Goal: Information Seeking & Learning: Learn about a topic

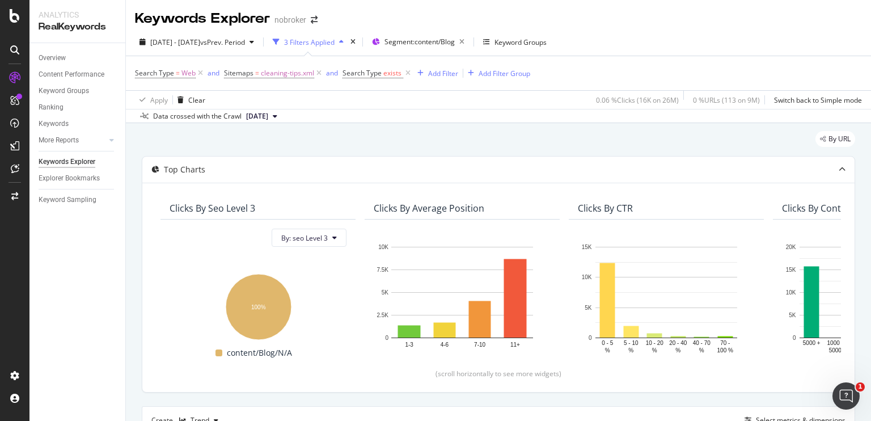
scroll to position [375, 0]
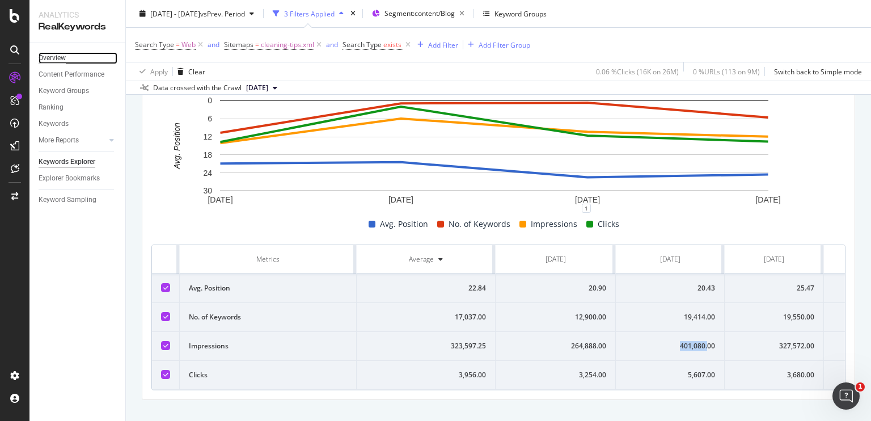
click at [54, 60] on div "Overview" at bounding box center [52, 58] width 27 height 12
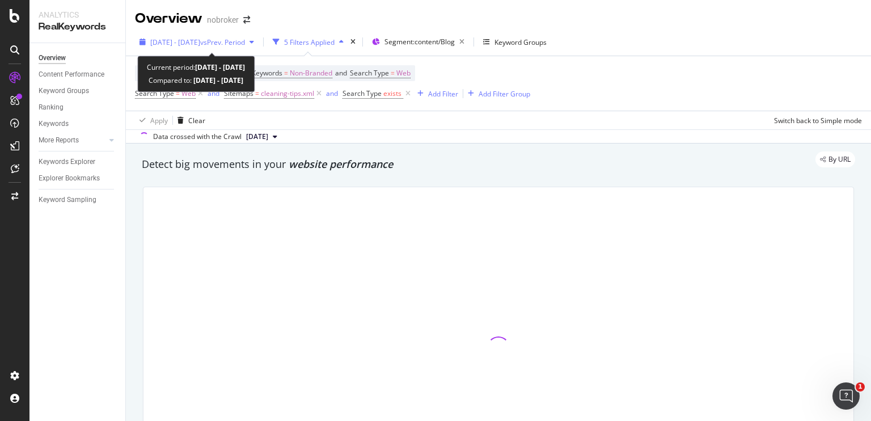
click at [179, 43] on span "[DATE] - [DATE]" at bounding box center [175, 42] width 50 height 10
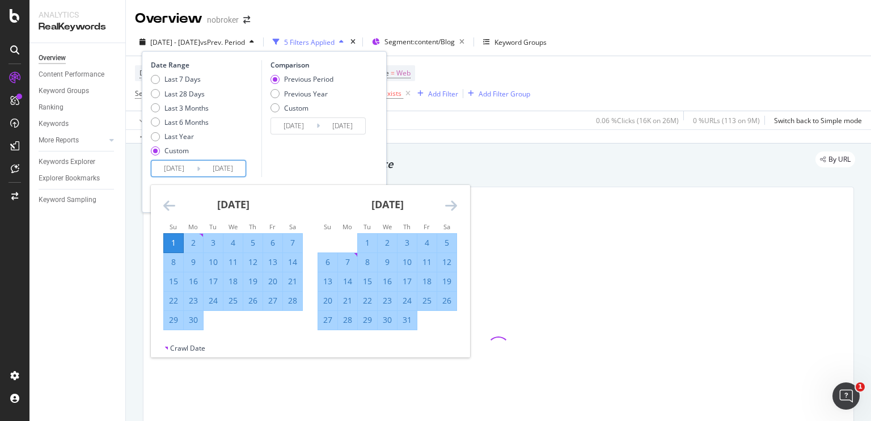
click at [177, 166] on input "[DATE]" at bounding box center [173, 168] width 45 height 16
click at [158, 95] on div "Last 28 Days" at bounding box center [155, 93] width 9 height 9
type input "[DATE]"
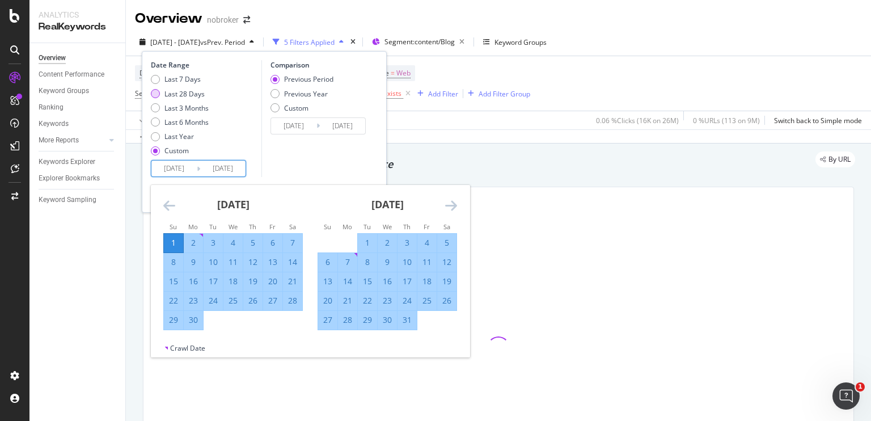
type input "[DATE]"
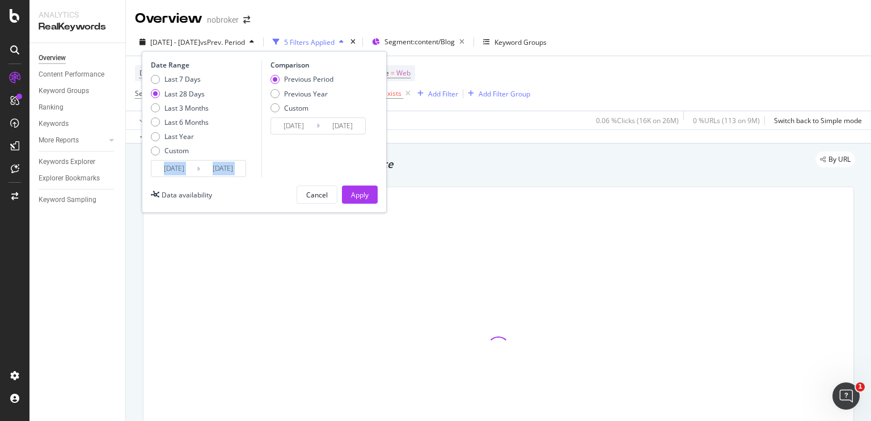
drag, startPoint x: 175, startPoint y: 180, endPoint x: 171, endPoint y: 172, distance: 8.7
click at [171, 172] on div "Date Range Last 7 Days Last 28 Days Last 3 Months Last 6 Months Last Year Custo…" at bounding box center [264, 132] width 245 height 162
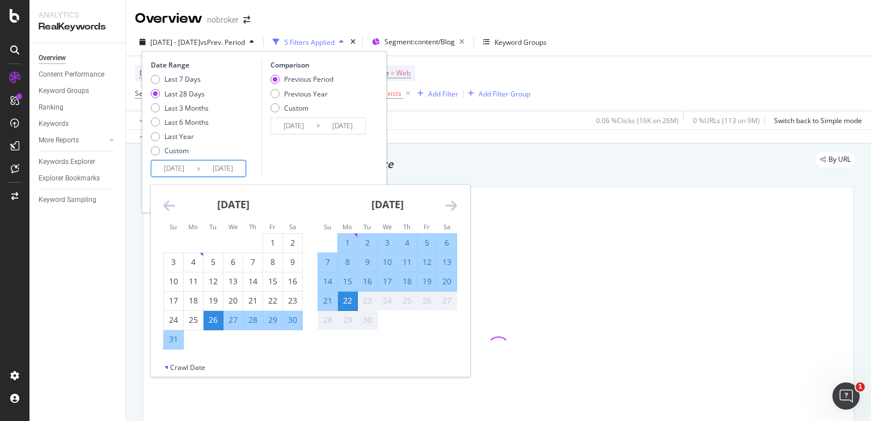
click at [171, 172] on input "[DATE]" at bounding box center [173, 168] width 45 height 16
click at [349, 237] on div "1" at bounding box center [347, 242] width 19 height 11
type input "[DATE]"
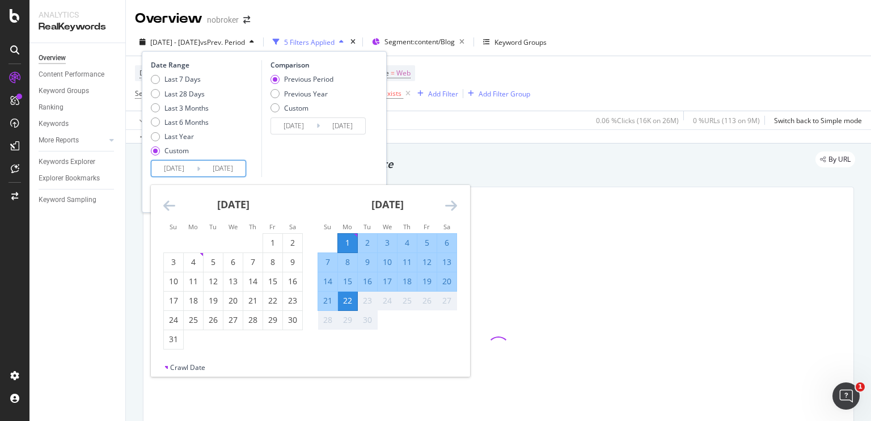
click at [354, 297] on div "22" at bounding box center [347, 300] width 19 height 11
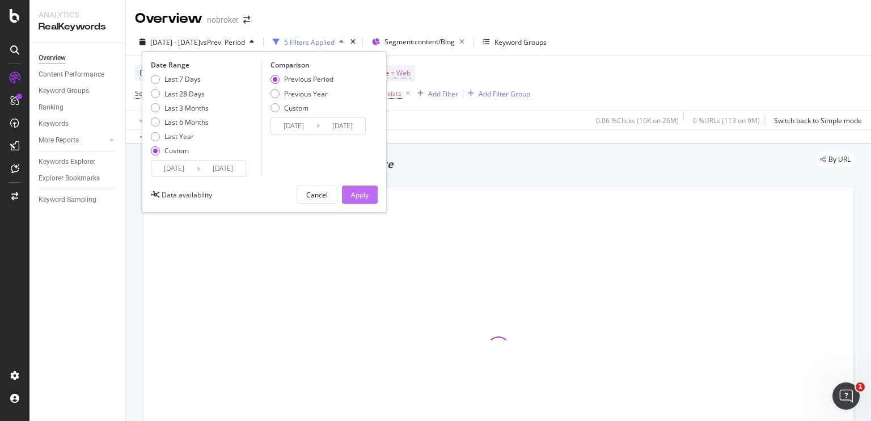
click at [365, 194] on div "Apply" at bounding box center [360, 195] width 18 height 10
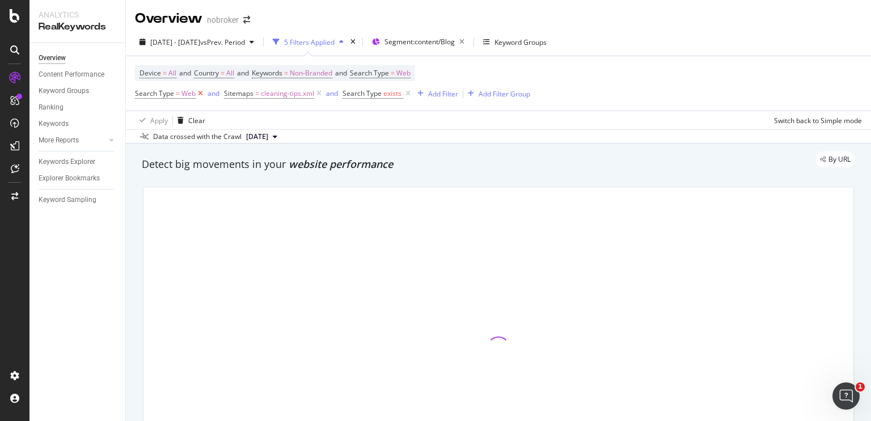
click at [197, 94] on icon at bounding box center [201, 93] width 10 height 11
click at [205, 94] on span "cleaning-tips.xml" at bounding box center [198, 94] width 53 height 16
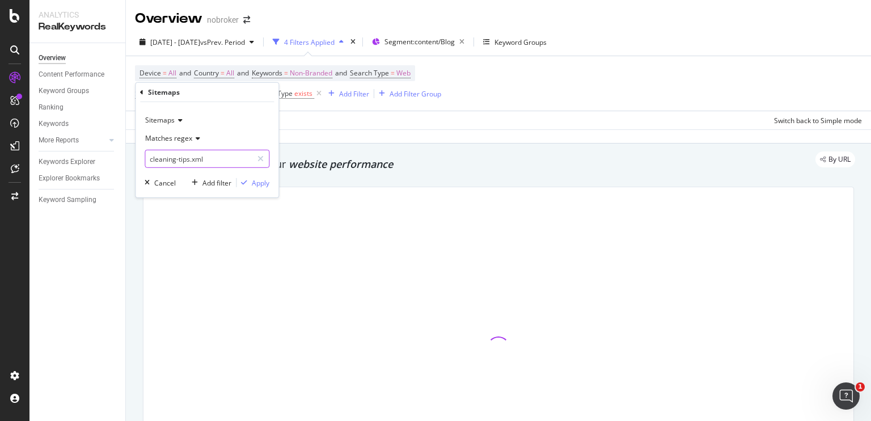
click at [189, 163] on input "cleaning-tips.xml" at bounding box center [198, 159] width 107 height 18
click at [218, 158] on input "cleaning-tips.xml" at bounding box center [198, 159] width 107 height 18
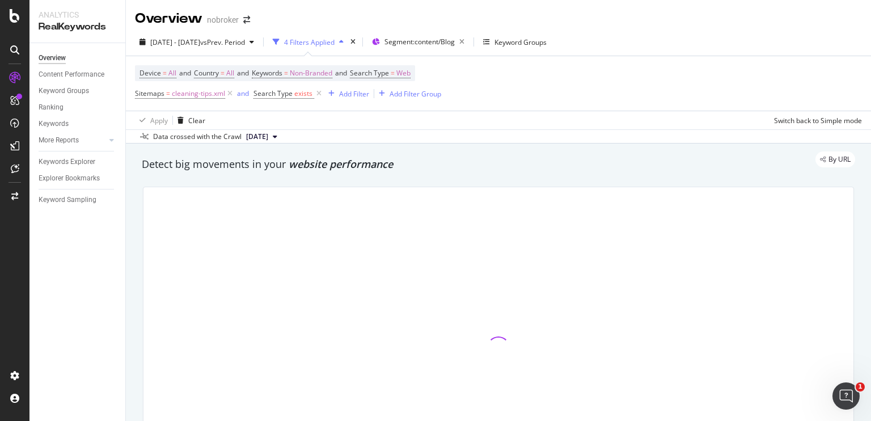
click at [318, 120] on div "Apply Clear Switch back to Simple mode" at bounding box center [498, 120] width 745 height 19
click at [209, 91] on span "cleaning-tips.xml" at bounding box center [198, 94] width 53 height 16
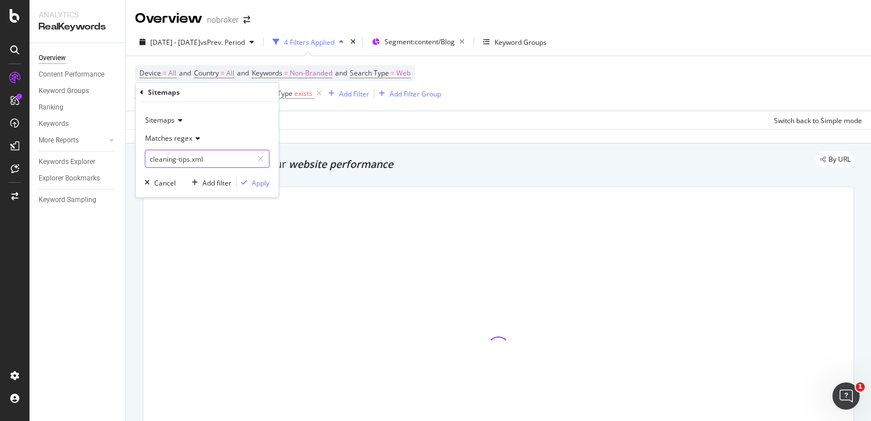
click at [210, 159] on input "cleaning-tips.xml" at bounding box center [198, 159] width 107 height 18
click at [197, 135] on icon at bounding box center [196, 138] width 8 height 7
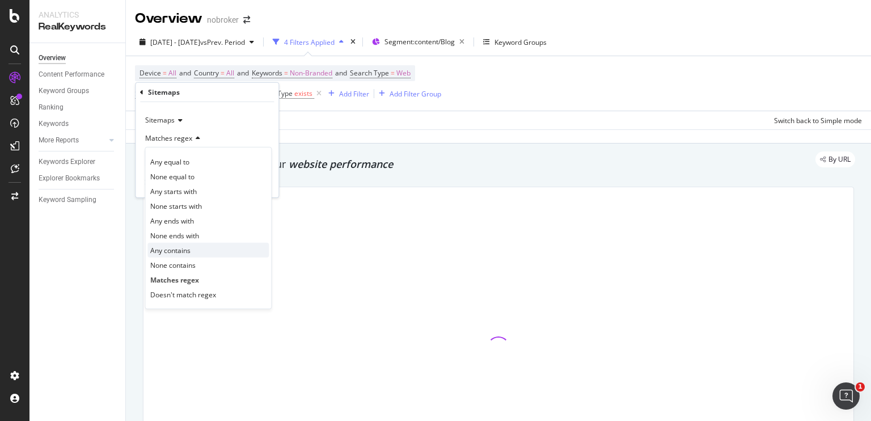
click at [179, 248] on span "Any contains" at bounding box center [170, 250] width 40 height 10
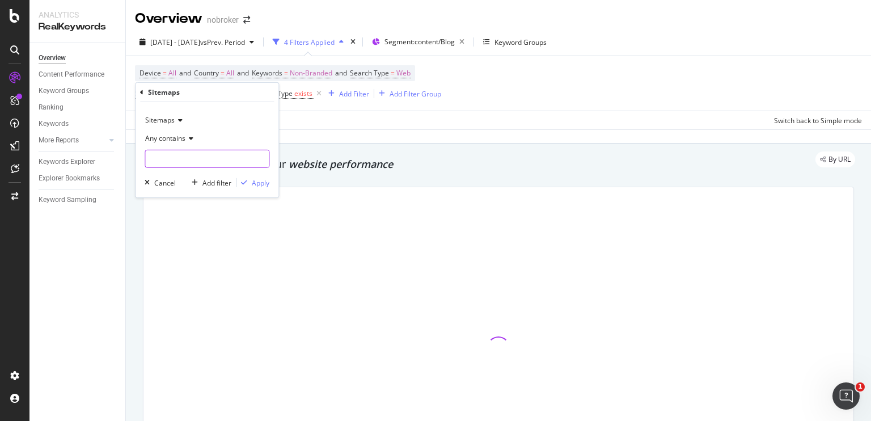
click at [179, 156] on input "text" at bounding box center [207, 159] width 124 height 18
type input "t"
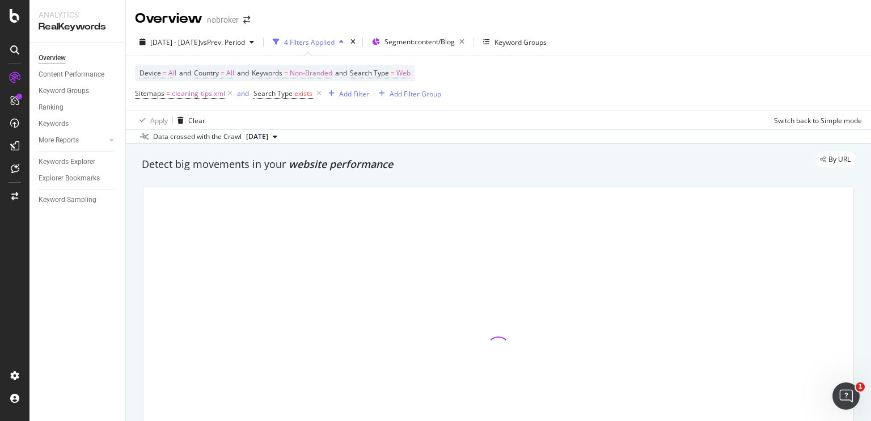
click at [306, 139] on div "Data crossed with the Crawl [DATE]" at bounding box center [498, 136] width 745 height 14
click at [230, 96] on icon at bounding box center [230, 93] width 10 height 11
click at [311, 75] on span "Non-Branded" at bounding box center [311, 73] width 43 height 16
click at [299, 100] on span "Non-Branded" at bounding box center [292, 100] width 47 height 10
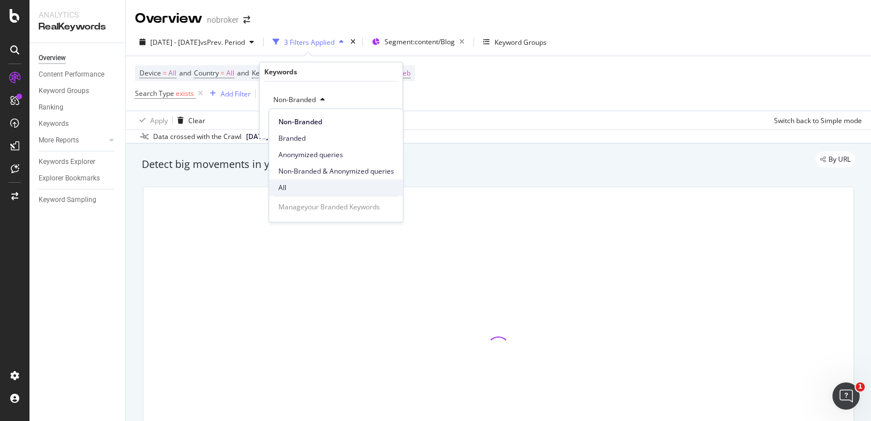
click at [286, 181] on div "All" at bounding box center [336, 187] width 134 height 16
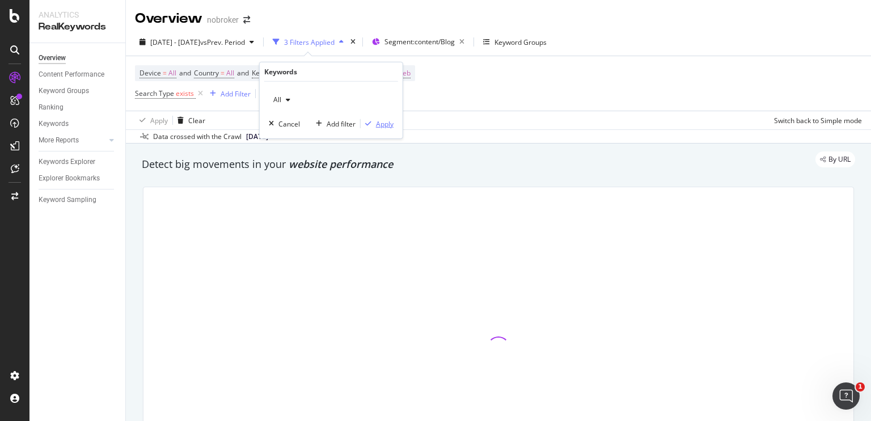
click at [379, 121] on div "Apply" at bounding box center [385, 124] width 18 height 10
click at [232, 95] on div "Add Filter" at bounding box center [236, 94] width 30 height 10
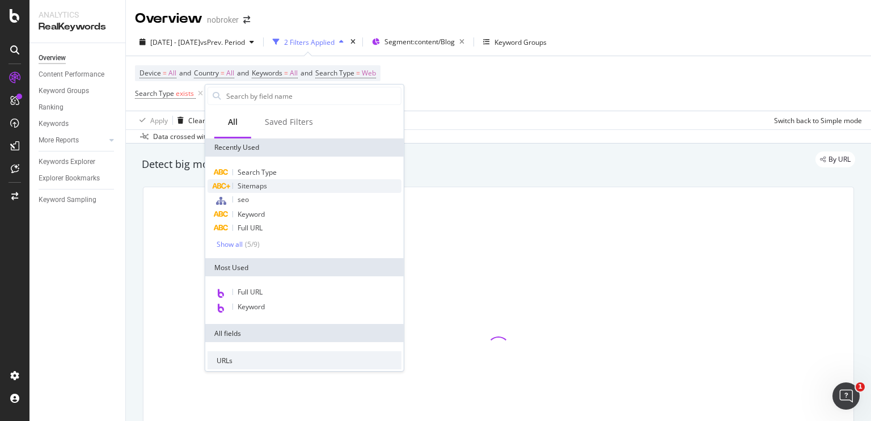
click at [243, 189] on span "Sitemaps" at bounding box center [252, 186] width 29 height 10
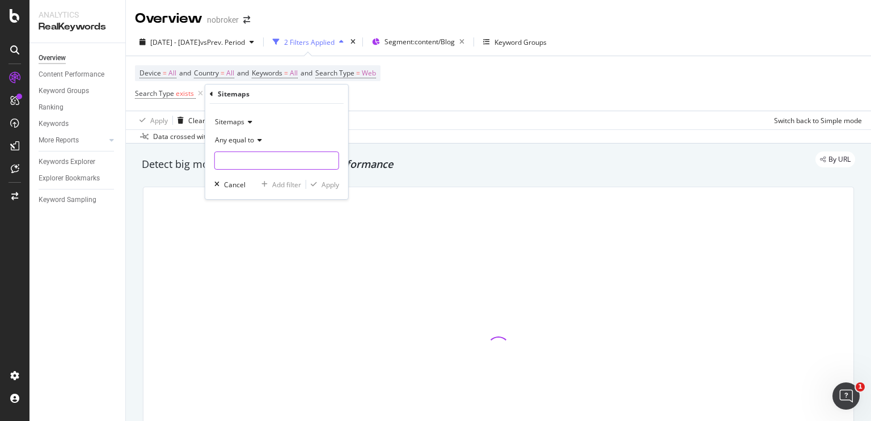
click at [247, 160] on input "text" at bounding box center [277, 160] width 124 height 18
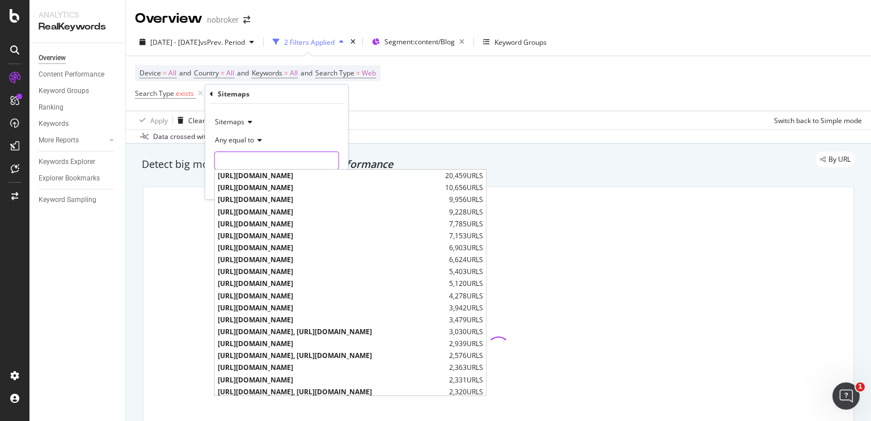
click at [247, 160] on input "text" at bounding box center [277, 160] width 124 height 18
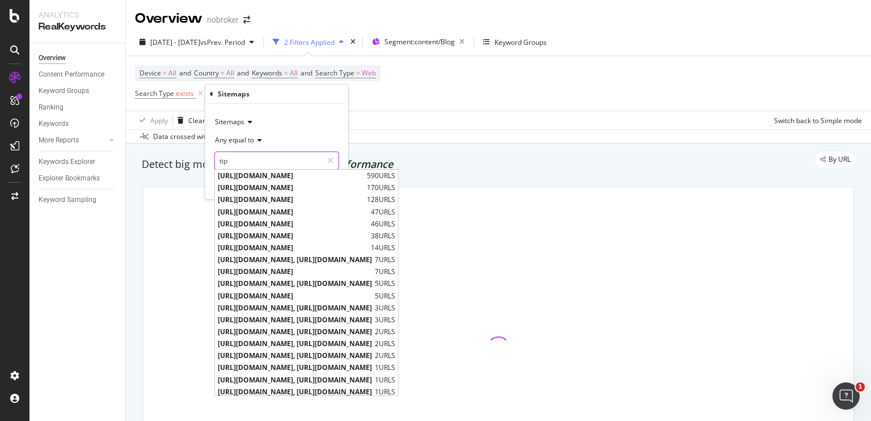
type input "tips"
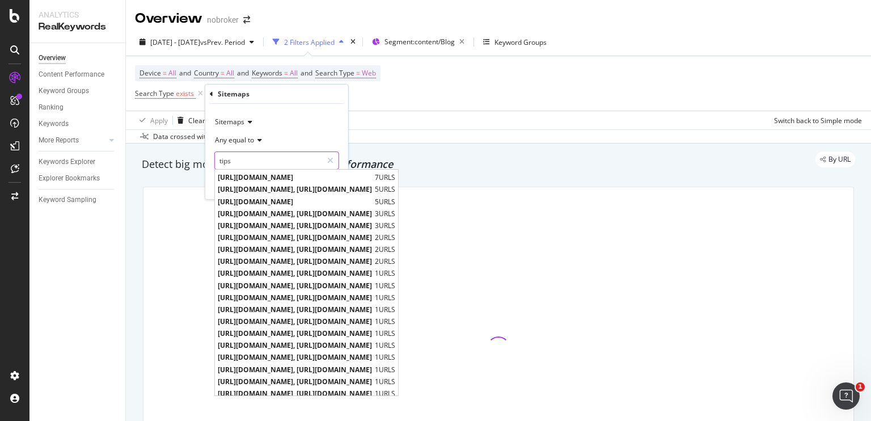
scroll to position [145, 0]
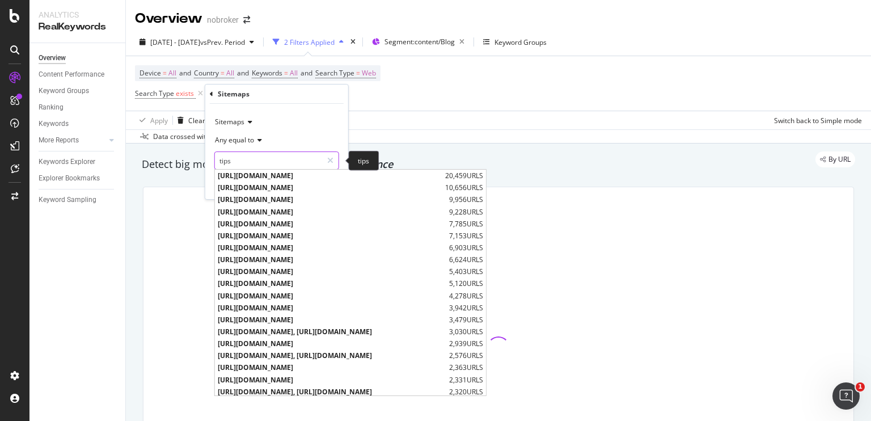
click at [222, 162] on input "tips" at bounding box center [268, 160] width 107 height 18
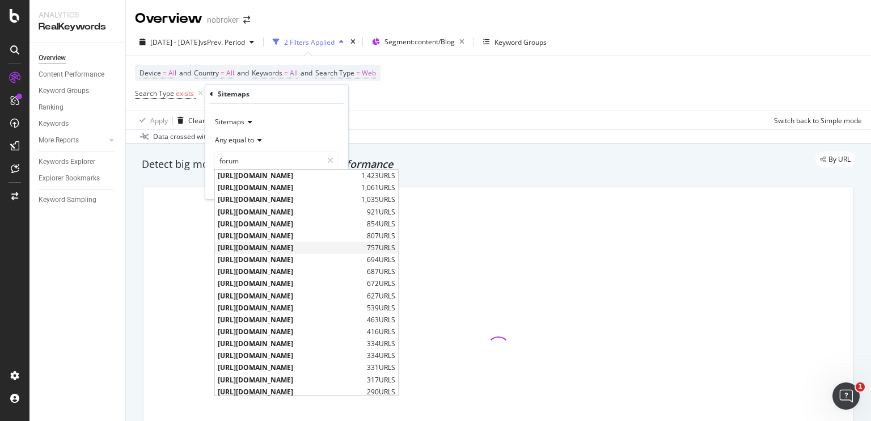
click at [312, 244] on span "[URL][DOMAIN_NAME]" at bounding box center [291, 248] width 146 height 10
type input "[URL][DOMAIN_NAME]"
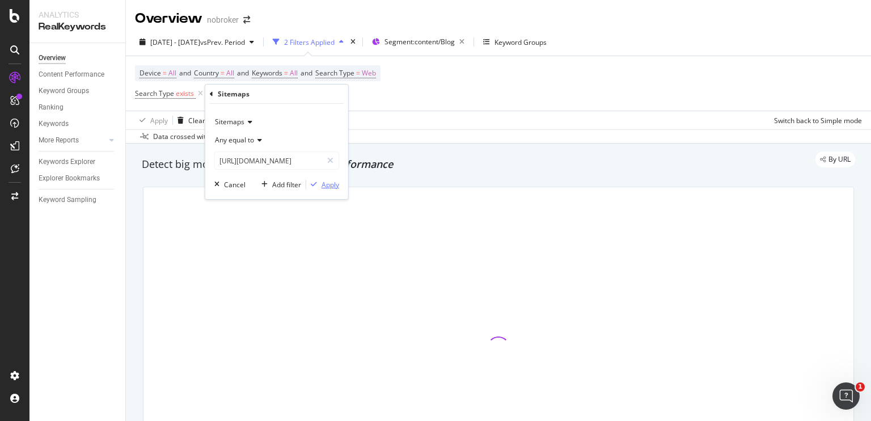
click at [323, 185] on div "Apply" at bounding box center [331, 185] width 18 height 10
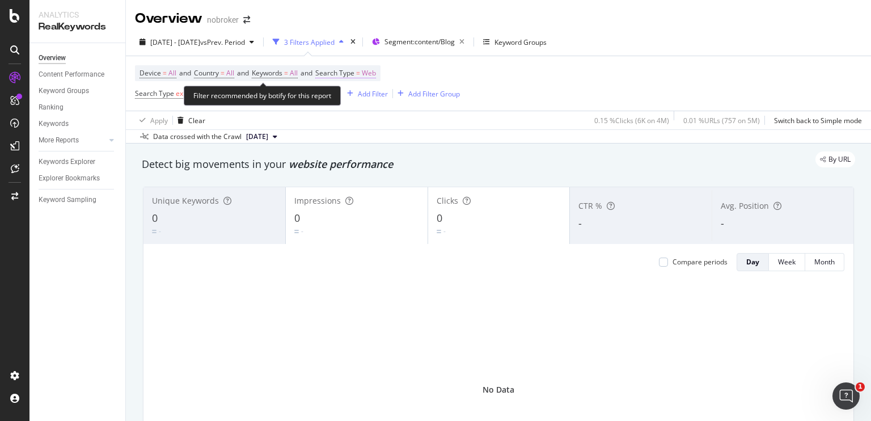
click at [376, 74] on span "Web" at bounding box center [369, 73] width 14 height 16
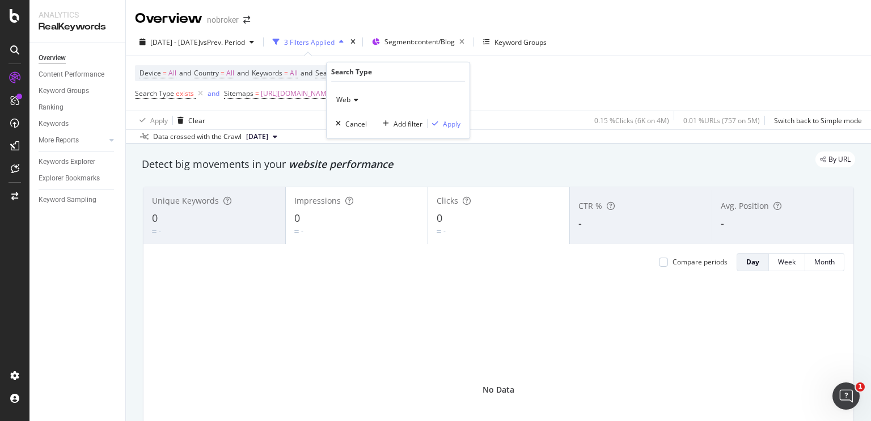
click at [349, 100] on span "Web" at bounding box center [343, 100] width 14 height 10
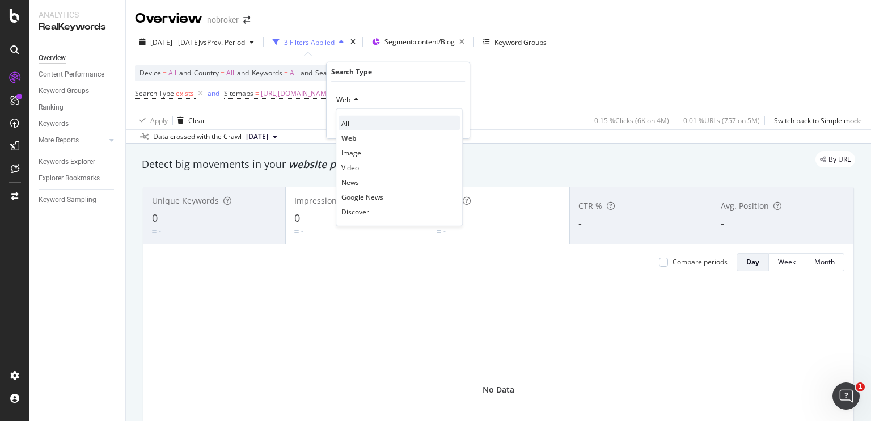
click at [350, 124] on div "All" at bounding box center [399, 123] width 121 height 15
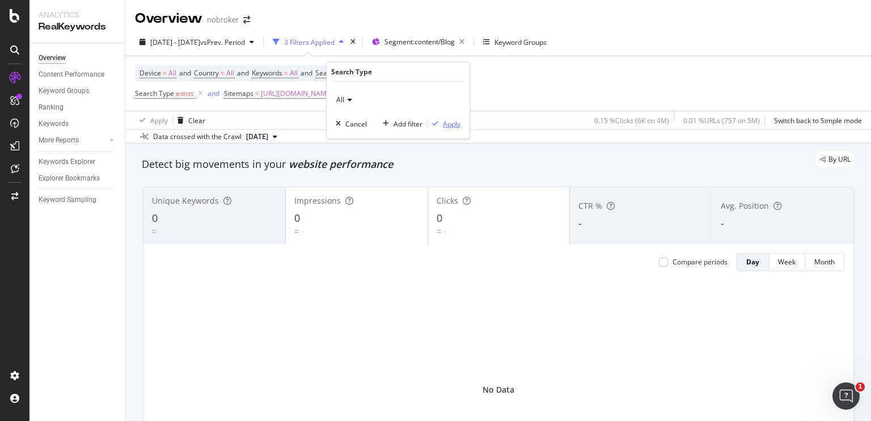
click at [449, 124] on div "Apply" at bounding box center [452, 124] width 18 height 10
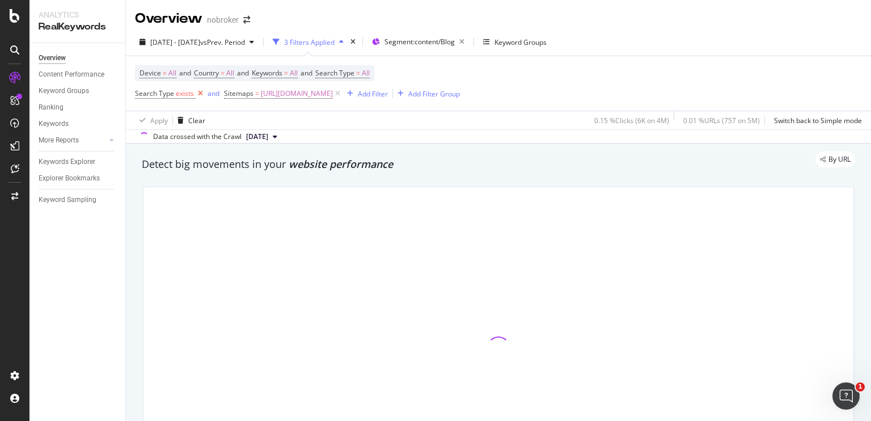
click at [200, 92] on icon at bounding box center [201, 93] width 10 height 11
click at [445, 40] on span "Segment: content/Blog" at bounding box center [419, 42] width 70 height 10
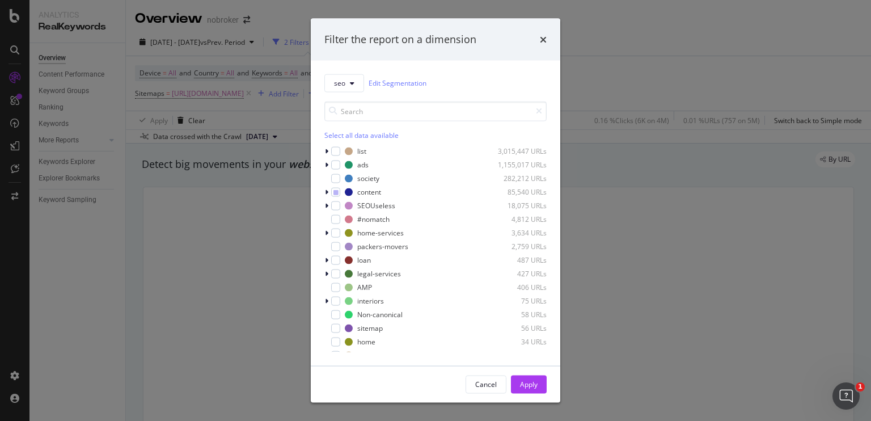
click at [322, 190] on div "seo Edit Segmentation Select all data available list 3,015,447 URLs ads 1,155,0…" at bounding box center [435, 212] width 249 height 305
click at [327, 191] on icon "modal" at bounding box center [326, 191] width 3 height 7
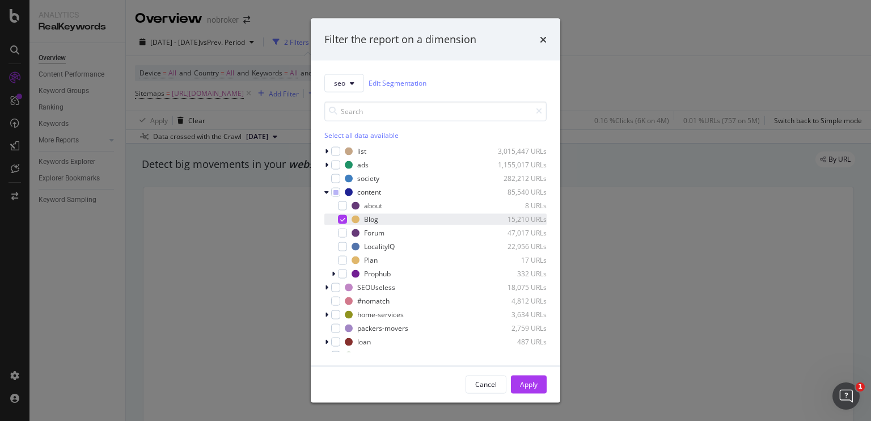
click at [340, 217] on icon "modal" at bounding box center [342, 219] width 5 height 6
click at [341, 234] on div "modal" at bounding box center [342, 232] width 9 height 9
click at [528, 378] on div "Apply" at bounding box center [529, 383] width 18 height 17
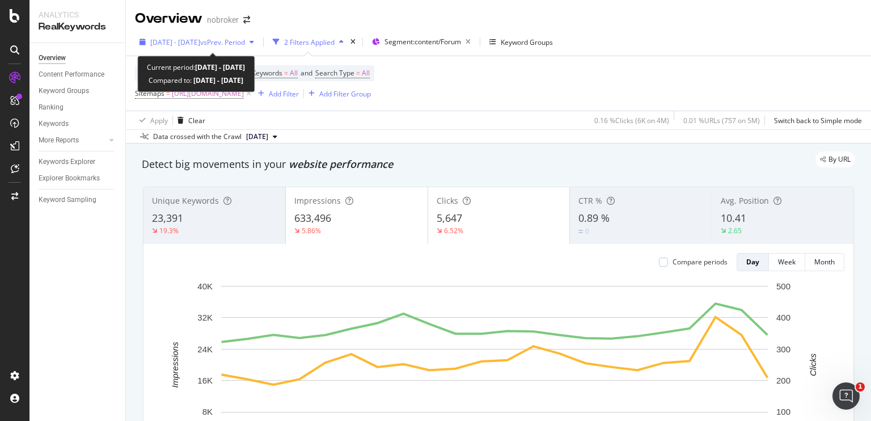
click at [200, 44] on span "[DATE] - [DATE]" at bounding box center [175, 42] width 50 height 10
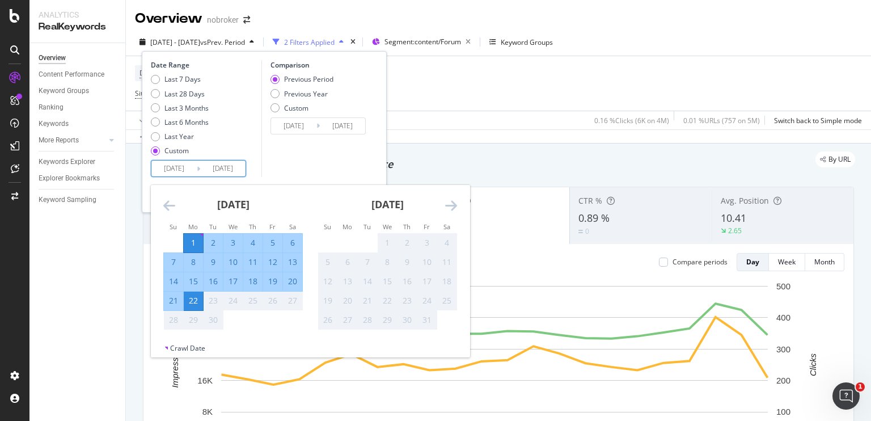
click at [179, 163] on input "[DATE]" at bounding box center [173, 168] width 45 height 16
click at [174, 208] on icon "Move backward to switch to the previous month." at bounding box center [169, 205] width 12 height 14
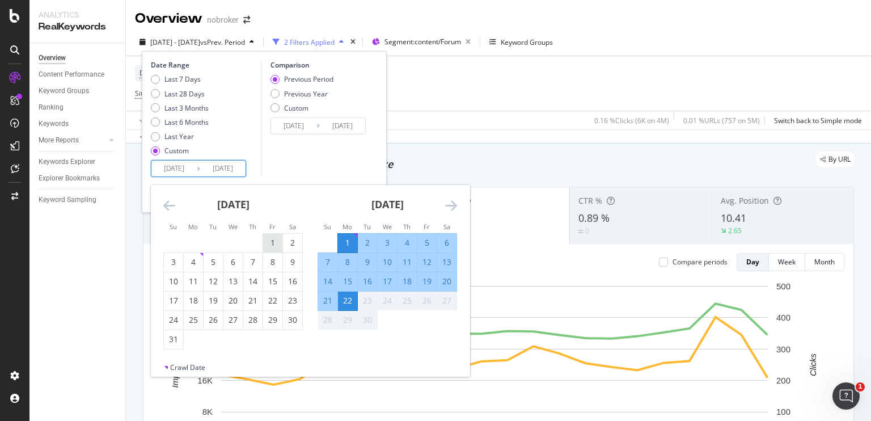
click at [278, 242] on div "1" at bounding box center [272, 242] width 19 height 11
type input "[DATE]"
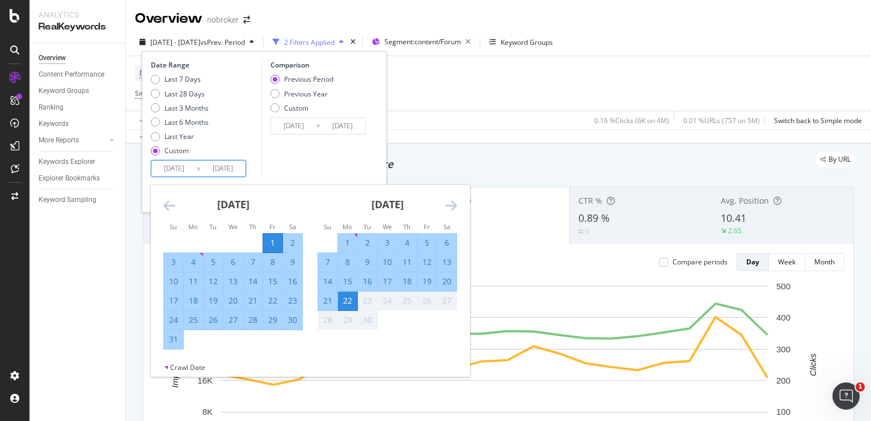
click at [171, 340] on div "31" at bounding box center [173, 338] width 19 height 11
type input "[DATE]"
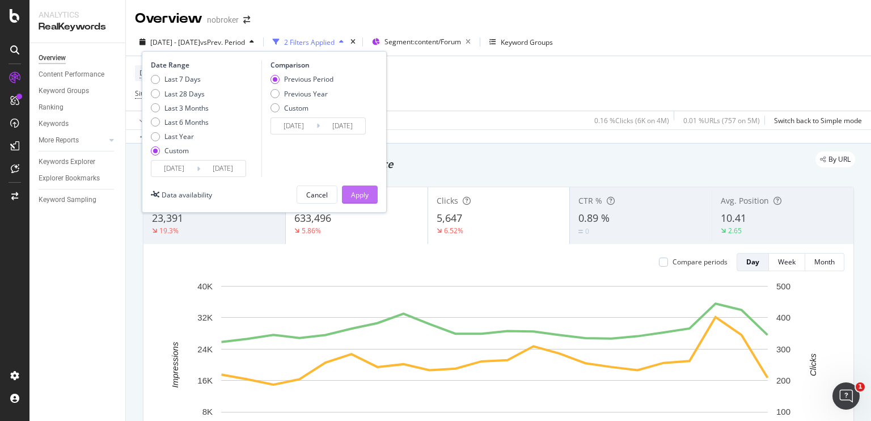
click at [354, 193] on div "Apply" at bounding box center [360, 195] width 18 height 10
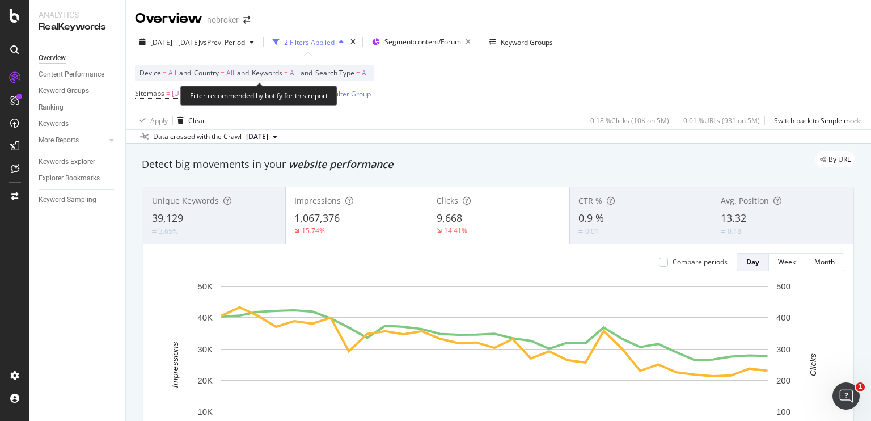
click at [370, 76] on span "All" at bounding box center [366, 73] width 8 height 16
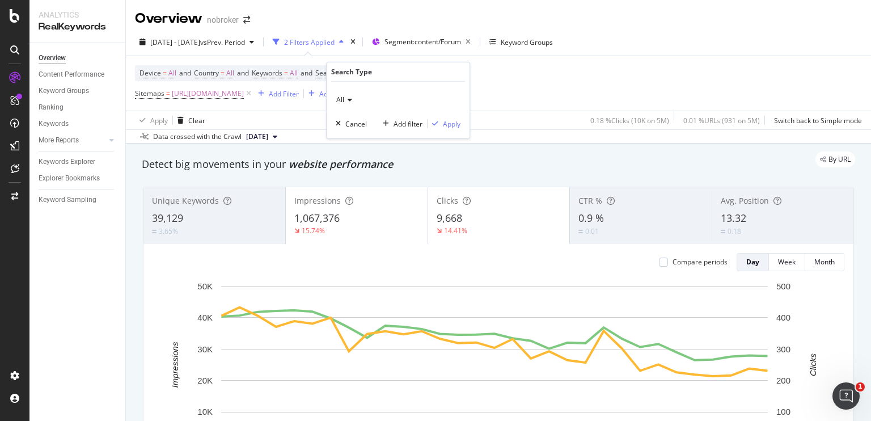
click at [348, 99] on icon at bounding box center [348, 99] width 8 height 7
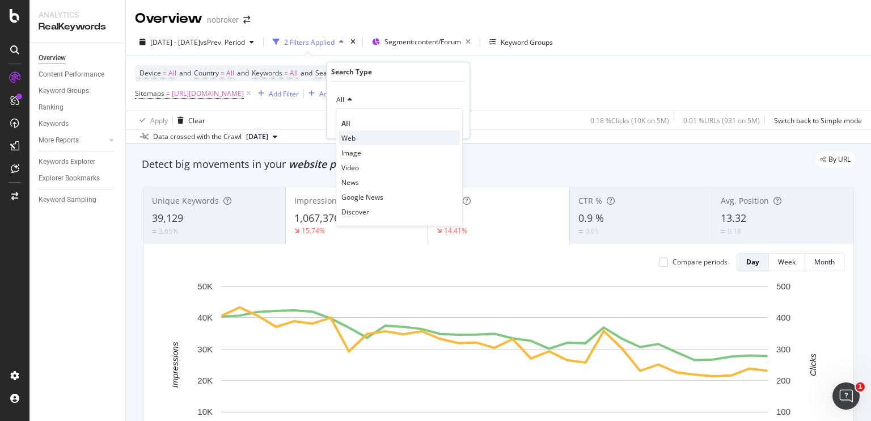
click at [353, 136] on span "Web" at bounding box center [348, 138] width 14 height 10
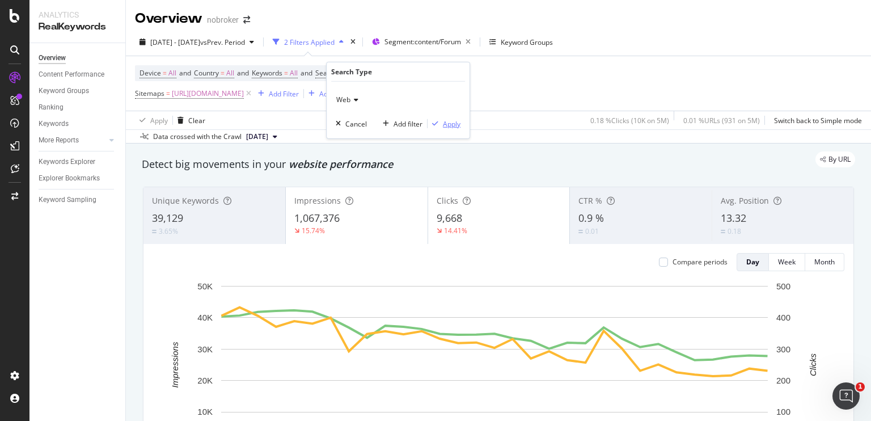
click at [449, 121] on div "Apply" at bounding box center [452, 124] width 18 height 10
click at [444, 111] on div "Apply Clear 0.18 % Clicks ( 10K on 5M ) 0.01 % URLs ( 931 on 5M ) Switch back t…" at bounding box center [498, 120] width 745 height 19
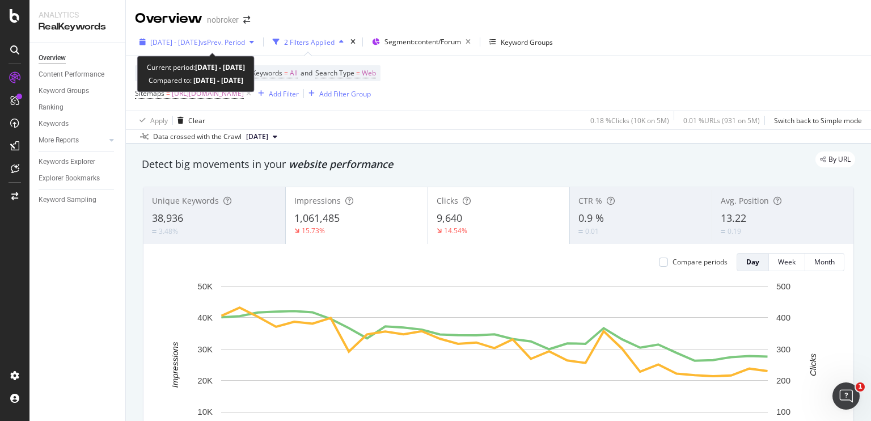
click at [195, 43] on span "[DATE] - [DATE]" at bounding box center [175, 42] width 50 height 10
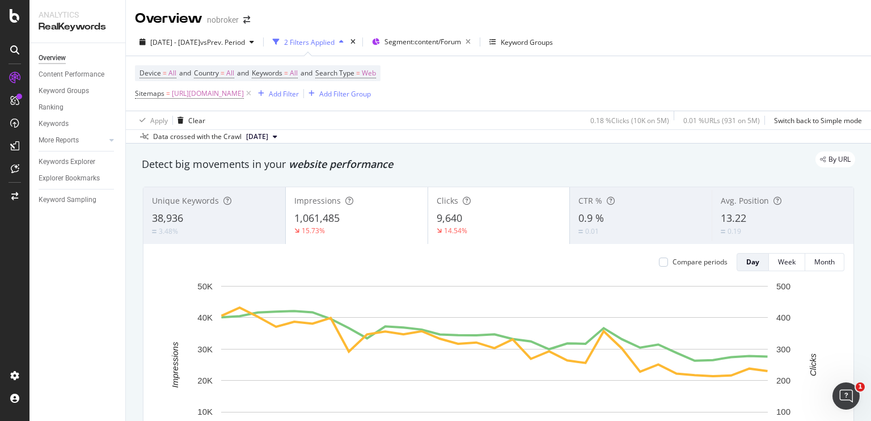
click at [332, 21] on div "Overview nobroker" at bounding box center [498, 14] width 745 height 28
click at [277, 137] on icon at bounding box center [275, 136] width 5 height 7
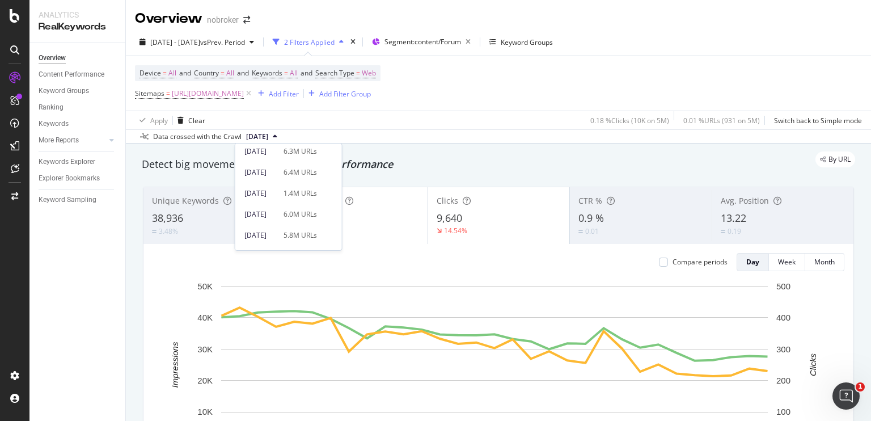
scroll to position [86, 0]
click at [306, 213] on div "6.0M URLs" at bounding box center [300, 214] width 33 height 10
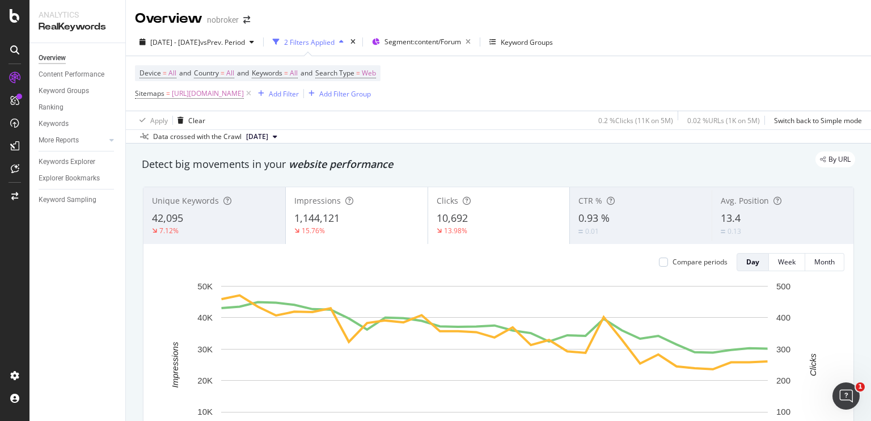
click at [277, 137] on icon at bounding box center [275, 136] width 5 height 7
click at [399, 161] on div "By URL" at bounding box center [492, 159] width 725 height 16
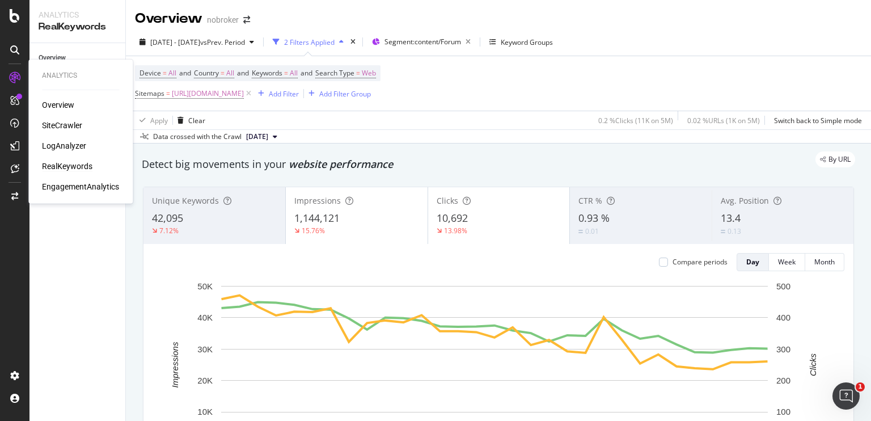
click at [59, 119] on div "Overview SiteCrawler LogAnalyzer RealKeywords EngagementAnalytics" at bounding box center [80, 145] width 77 height 93
click at [61, 122] on div "SiteCrawler" at bounding box center [62, 125] width 40 height 11
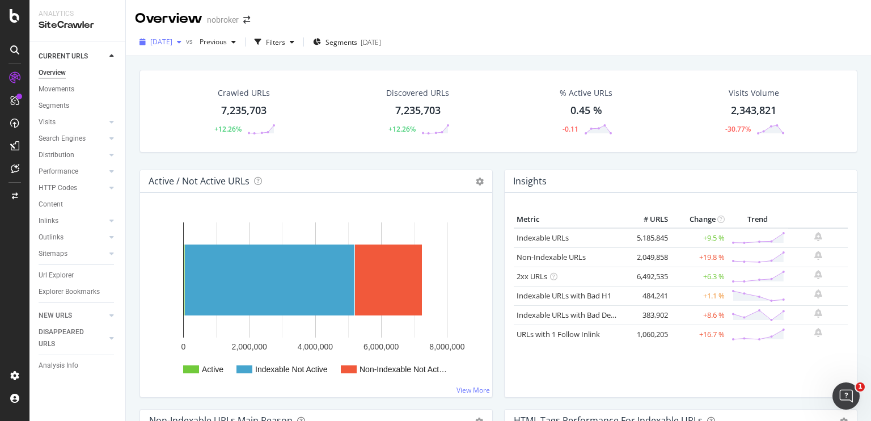
click at [172, 43] on span "[DATE]" at bounding box center [161, 42] width 22 height 10
click at [294, 41] on icon "button" at bounding box center [292, 42] width 5 height 7
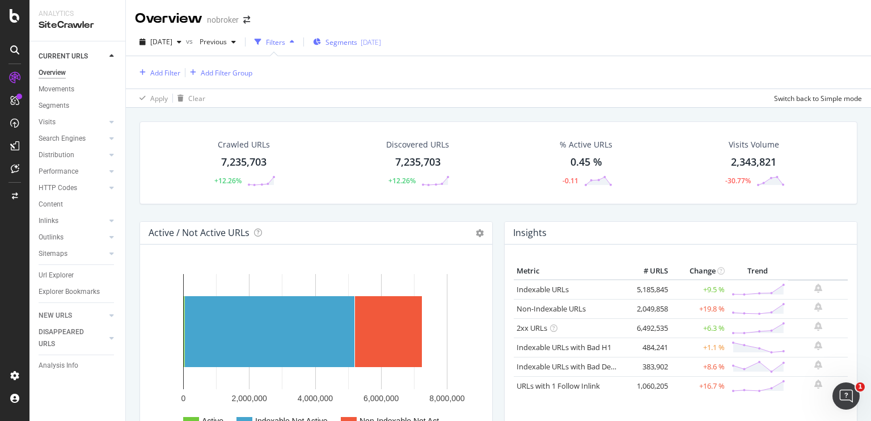
click at [346, 40] on span "Segments" at bounding box center [341, 42] width 32 height 10
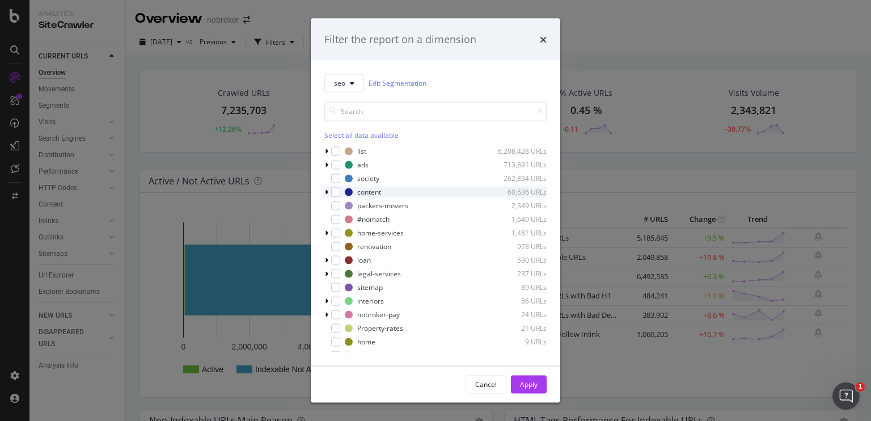
click at [325, 190] on icon "modal" at bounding box center [326, 191] width 3 height 7
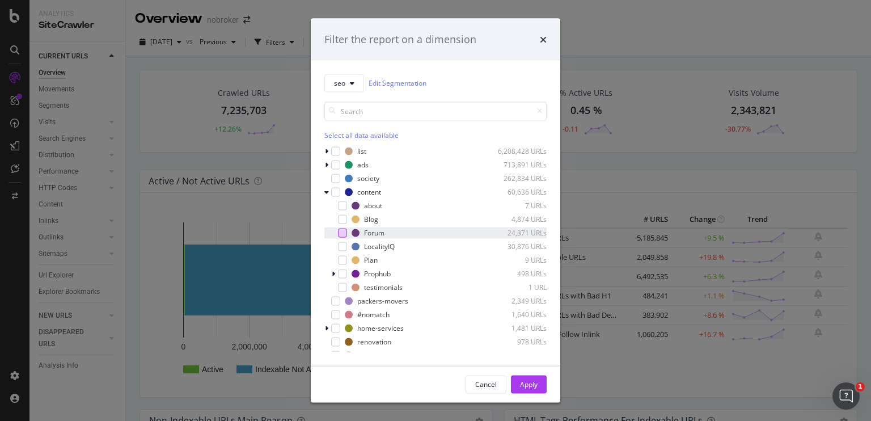
click at [344, 230] on div "modal" at bounding box center [342, 232] width 9 height 9
click at [531, 381] on div "Apply" at bounding box center [529, 384] width 18 height 10
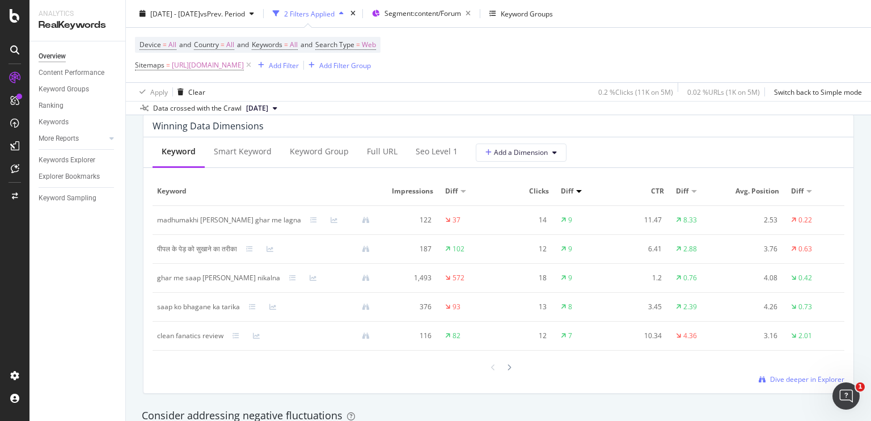
scroll to position [1027, 0]
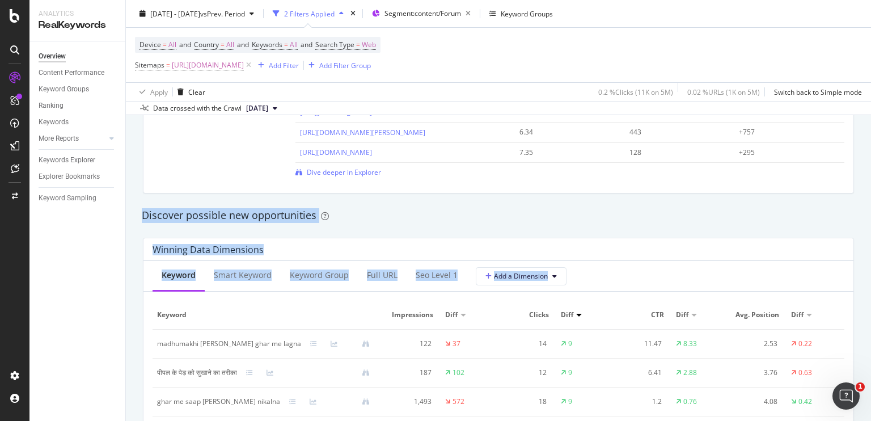
drag, startPoint x: 870, startPoint y: 199, endPoint x: 870, endPoint y: 180, distance: 19.3
click at [870, 180] on div "Overview nobroker [DATE] - [DATE] vs Prev. Period 2 Filters Applied Segment: co…" at bounding box center [498, 210] width 745 height 421
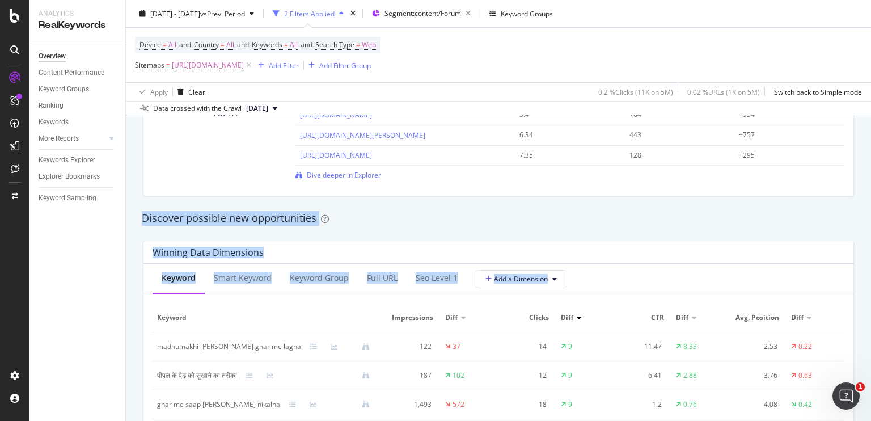
click at [572, 238] on div "Winning Data Dimensions Keyword Smart Keyword Keyword Group Full URL seo Level …" at bounding box center [498, 380] width 725 height 298
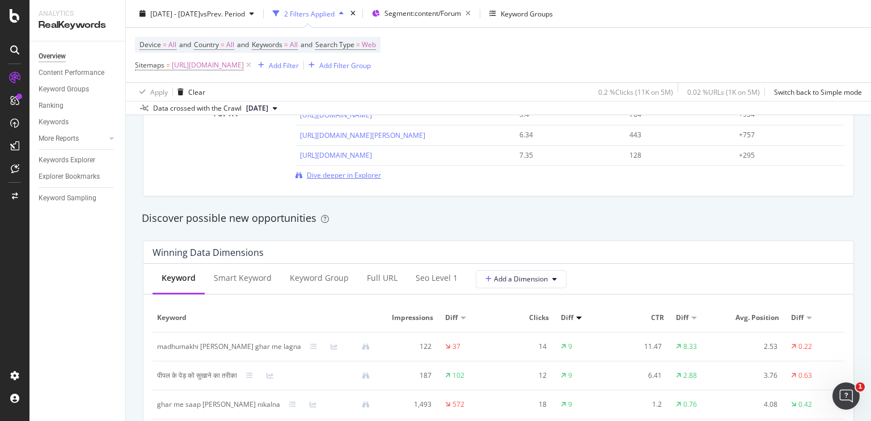
click at [347, 176] on span "Dive deeper in Explorer" at bounding box center [344, 175] width 74 height 10
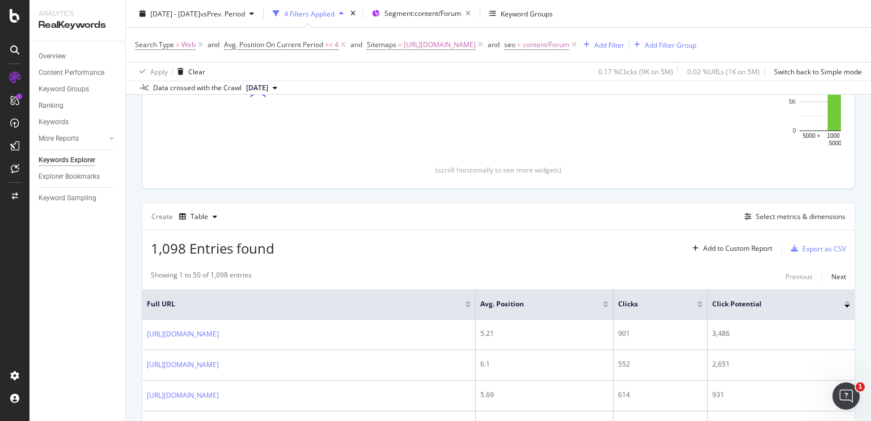
scroll to position [205, 0]
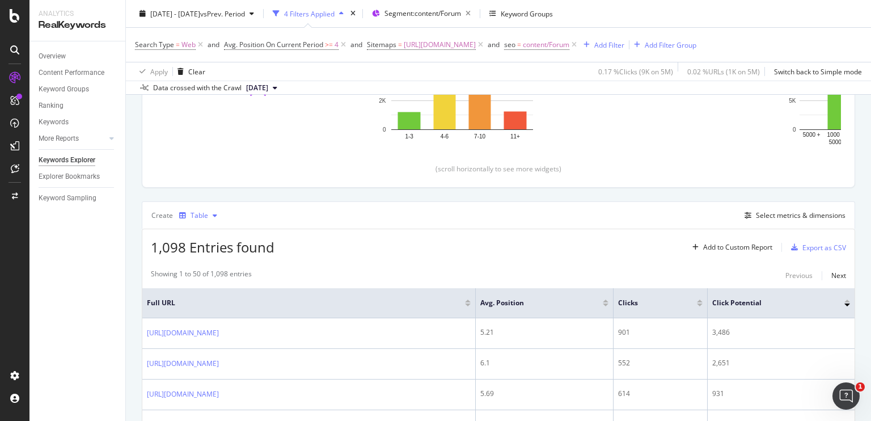
click at [181, 215] on icon "button" at bounding box center [182, 215] width 7 height 7
click at [195, 253] on icon at bounding box center [192, 251] width 7 height 7
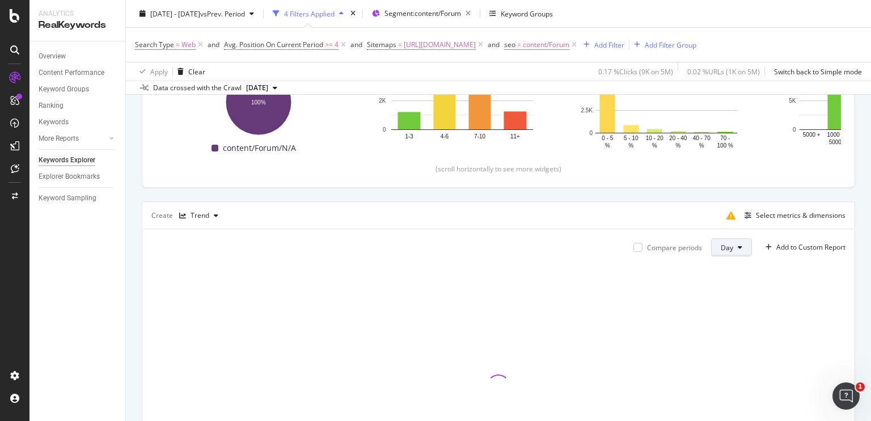
click at [721, 248] on span "Day" at bounding box center [727, 248] width 12 height 10
click at [716, 310] on span "Month" at bounding box center [722, 311] width 20 height 10
click at [766, 219] on div "Select metrics & dimensions" at bounding box center [792, 215] width 105 height 12
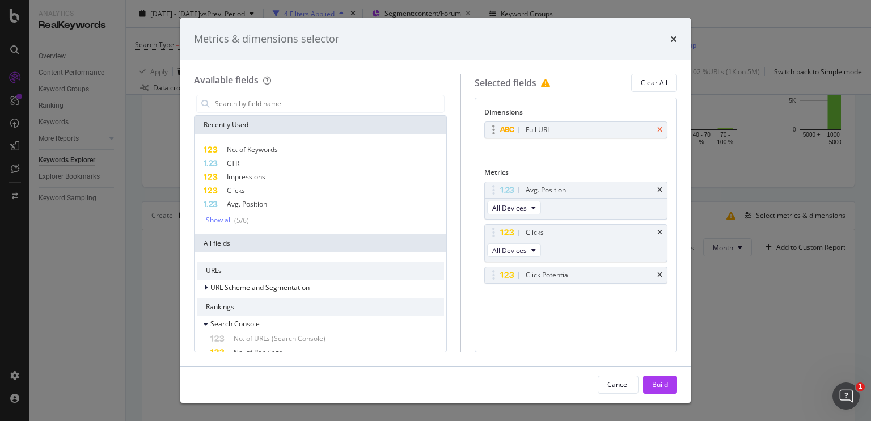
click at [662, 130] on icon "times" at bounding box center [659, 129] width 5 height 7
click at [401, 99] on input "modal" at bounding box center [329, 103] width 230 height 17
type input "f"
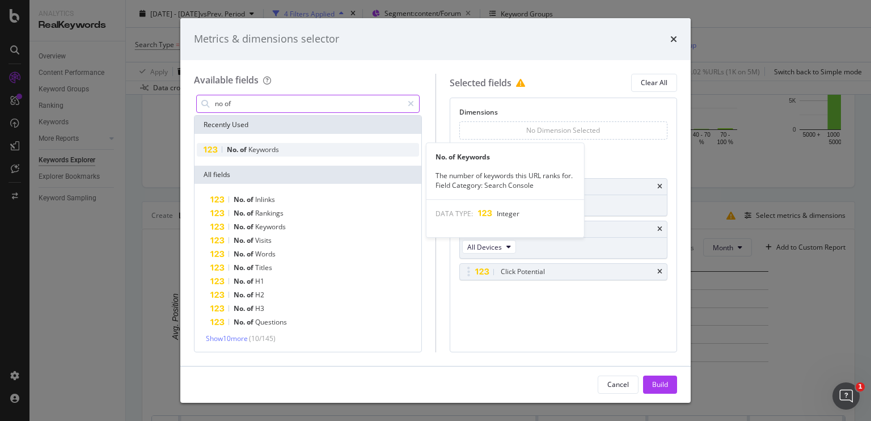
type input "no of"
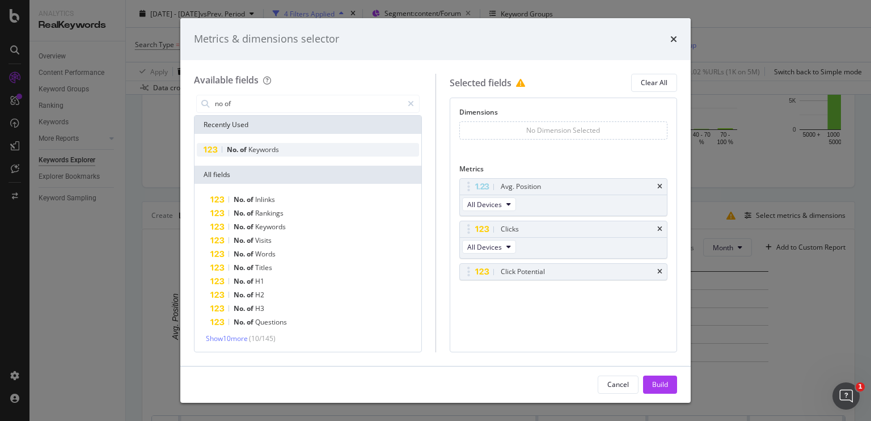
click at [329, 145] on div "No. of Keywords" at bounding box center [308, 150] width 222 height 14
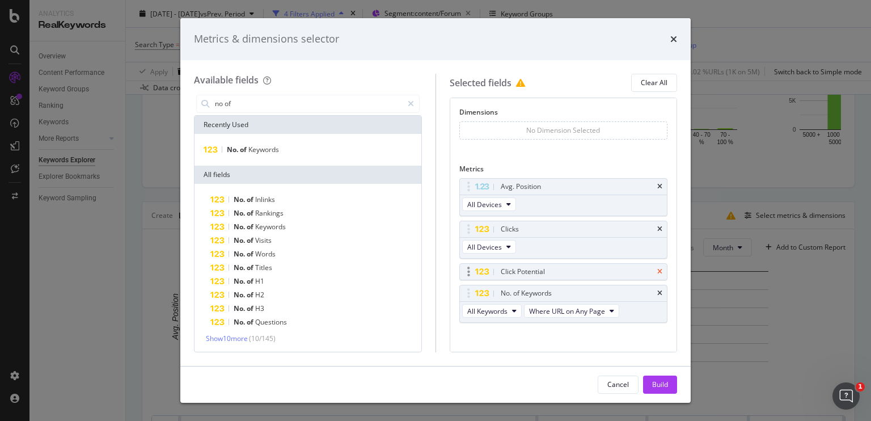
click at [657, 268] on icon "times" at bounding box center [659, 271] width 5 height 7
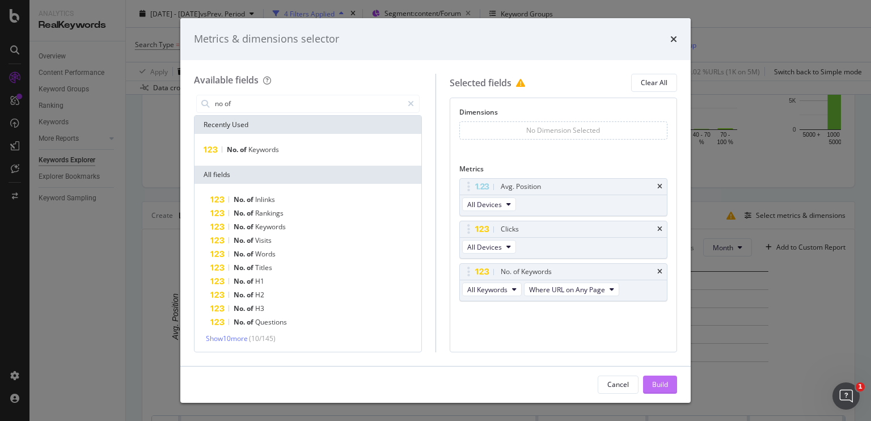
click at [656, 383] on div "Build" at bounding box center [660, 384] width 16 height 10
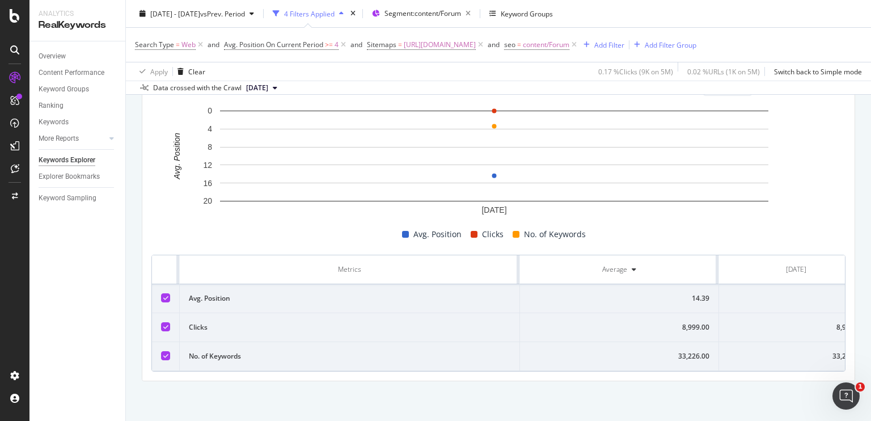
scroll to position [0, 36]
drag, startPoint x: 799, startPoint y: 319, endPoint x: 823, endPoint y: 318, distance: 24.4
click at [823, 322] on div "8,999.00" at bounding box center [768, 327] width 136 height 10
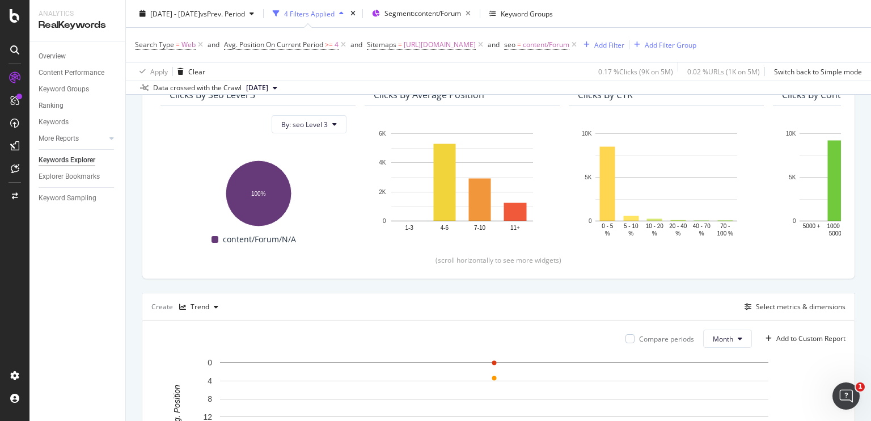
scroll to position [113, 0]
click at [340, 45] on icon at bounding box center [344, 44] width 10 height 11
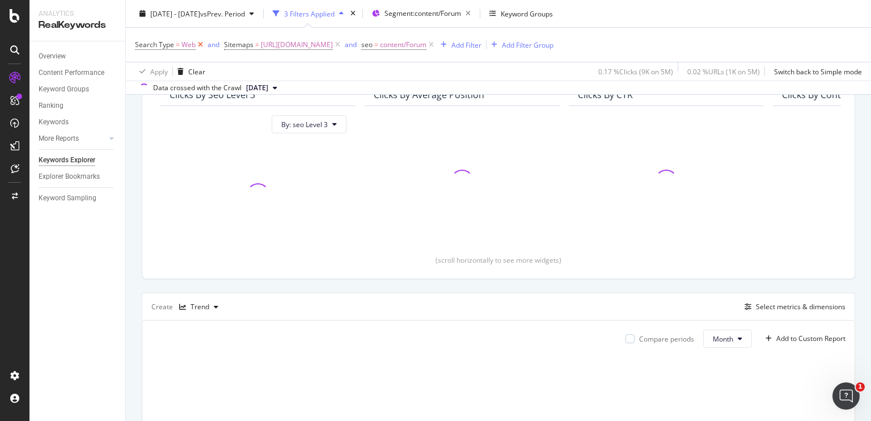
click at [198, 45] on icon at bounding box center [201, 44] width 10 height 11
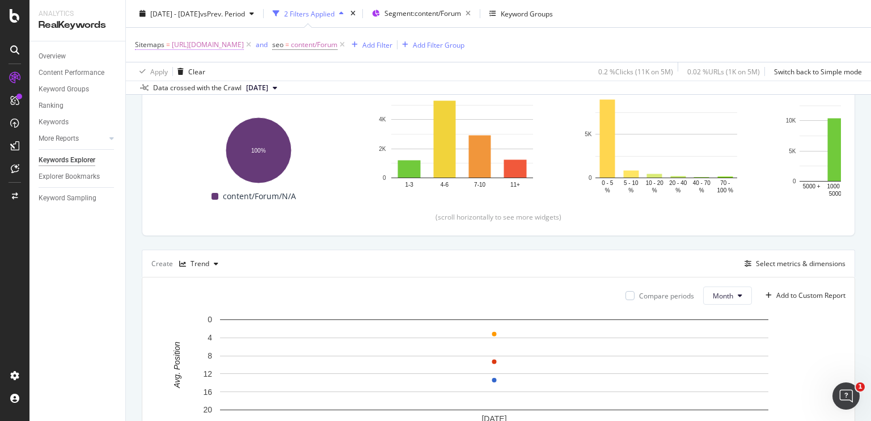
scroll to position [147, 0]
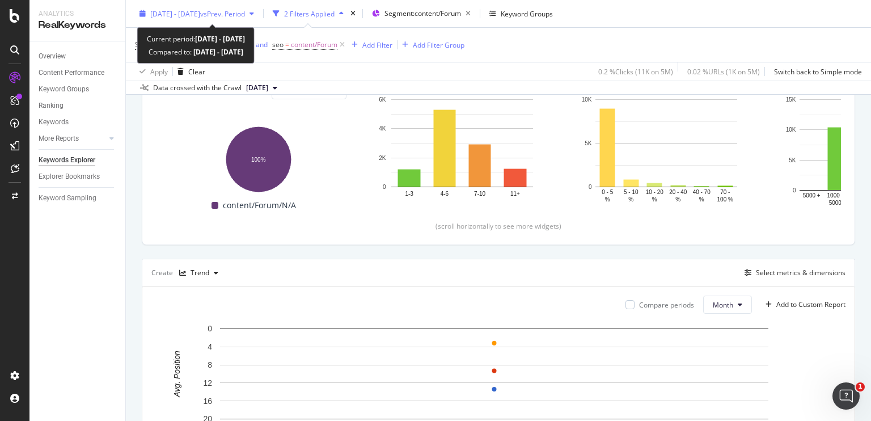
click at [222, 20] on div "[DATE] - [DATE] vs Prev. Period" at bounding box center [197, 13] width 124 height 17
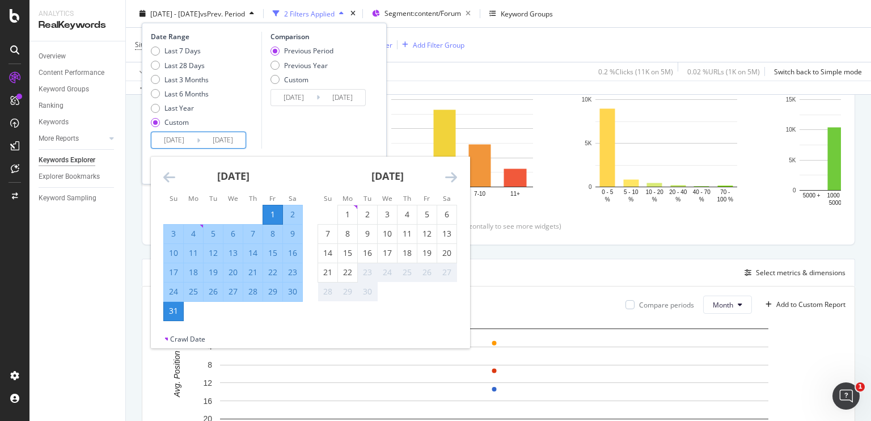
click at [174, 138] on input "[DATE]" at bounding box center [173, 140] width 45 height 16
click at [340, 208] on div "1" at bounding box center [347, 214] width 19 height 19
type input "[DATE]"
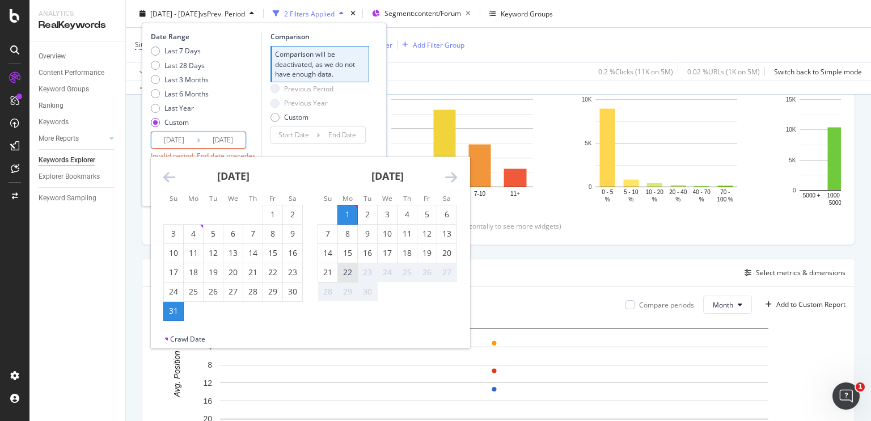
click at [352, 277] on div "22" at bounding box center [347, 272] width 19 height 11
type input "[DATE]"
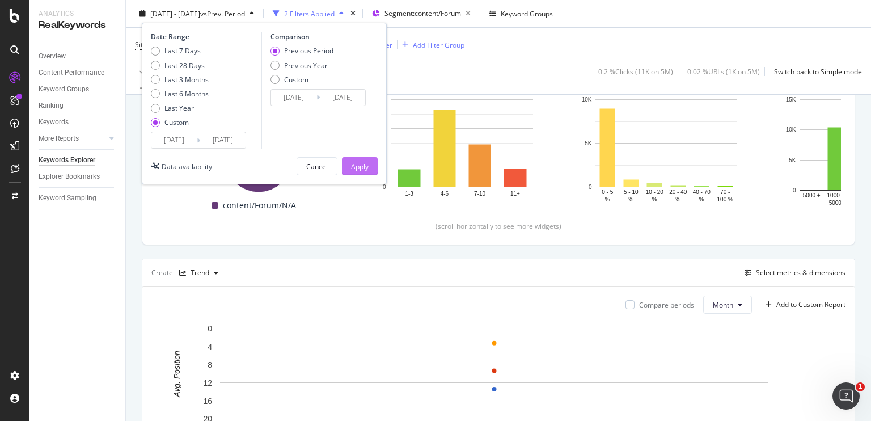
click at [365, 163] on div "Apply" at bounding box center [360, 166] width 18 height 10
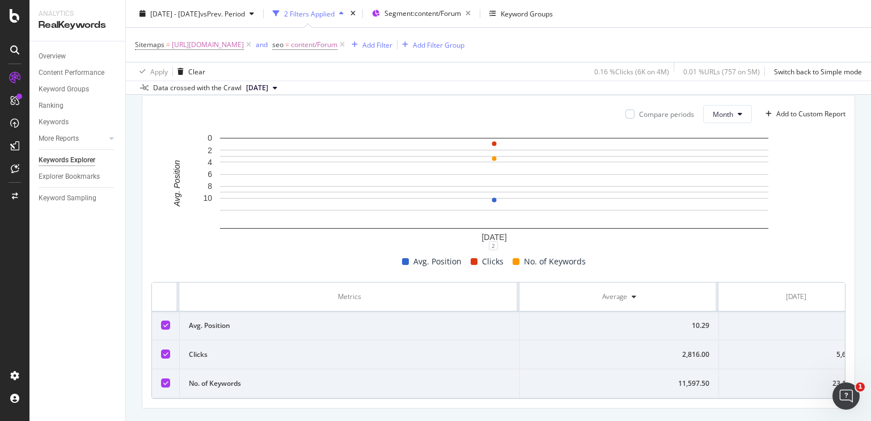
scroll to position [0, 36]
drag, startPoint x: 802, startPoint y: 353, endPoint x: 819, endPoint y: 355, distance: 16.5
click at [819, 355] on div "5,632.00" at bounding box center [768, 354] width 136 height 10
click at [819, 353] on div "5,632.00" at bounding box center [768, 354] width 136 height 10
drag, startPoint x: 819, startPoint y: 353, endPoint x: 795, endPoint y: 352, distance: 23.9
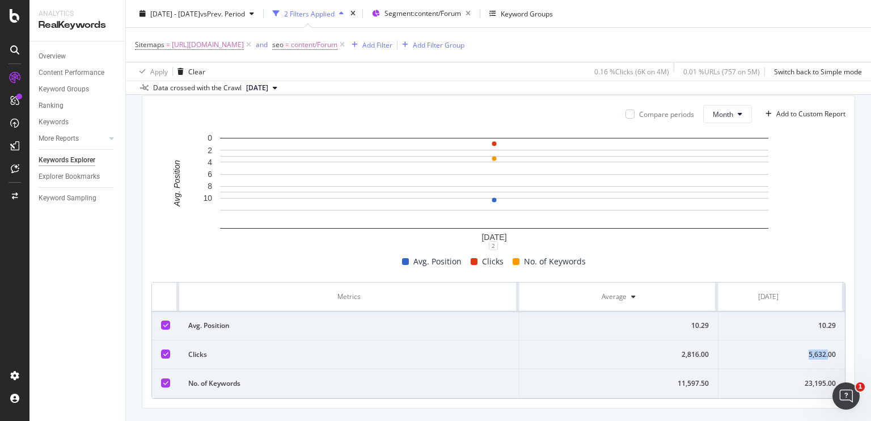
click at [795, 352] on div "5,632.00" at bounding box center [768, 354] width 136 height 10
